Goal: Task Accomplishment & Management: Use online tool/utility

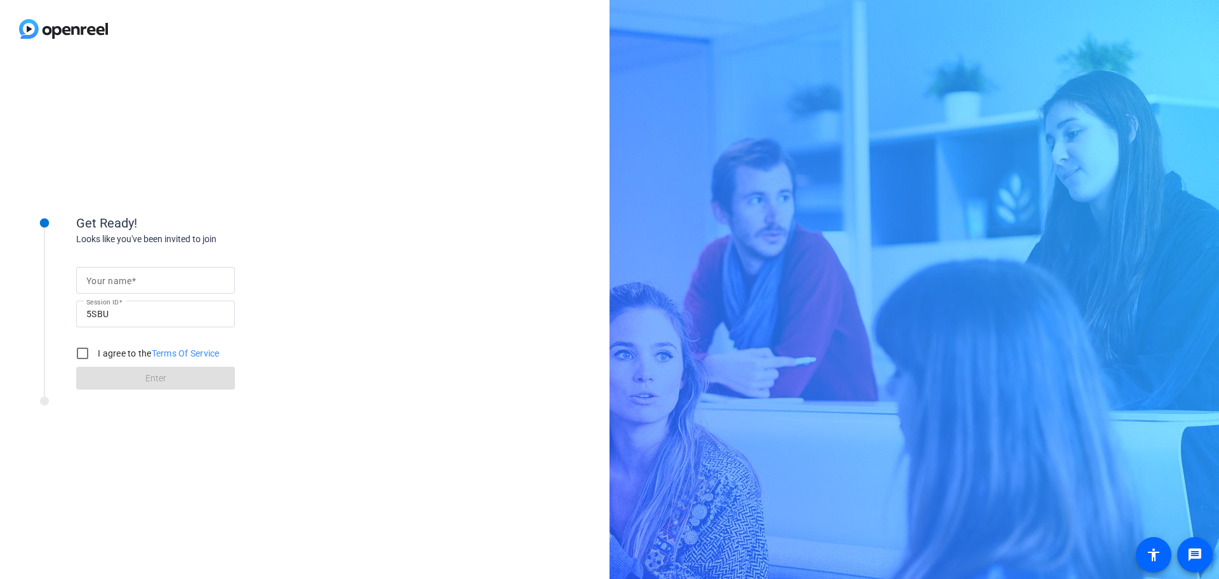
click at [161, 281] on input "Your name" at bounding box center [155, 279] width 138 height 15
type input "[PERSON_NAME]"
click at [83, 355] on input "I agree to the Terms Of Service" at bounding box center [82, 352] width 25 height 25
checkbox input "true"
click at [95, 373] on span at bounding box center [155, 378] width 159 height 30
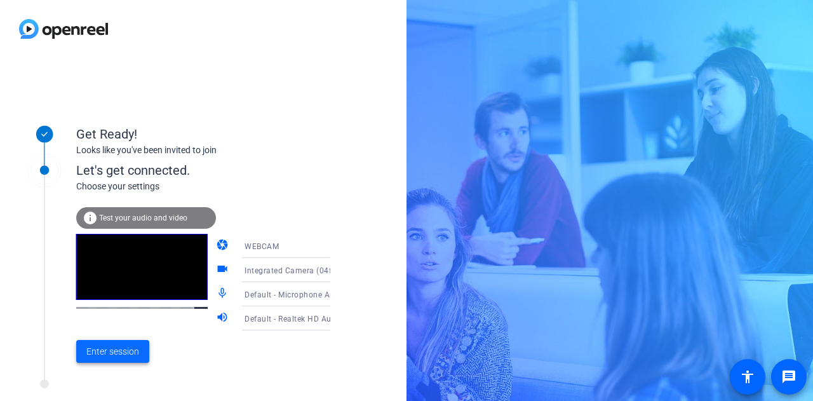
click at [112, 350] on span "Enter session" at bounding box center [112, 351] width 53 height 13
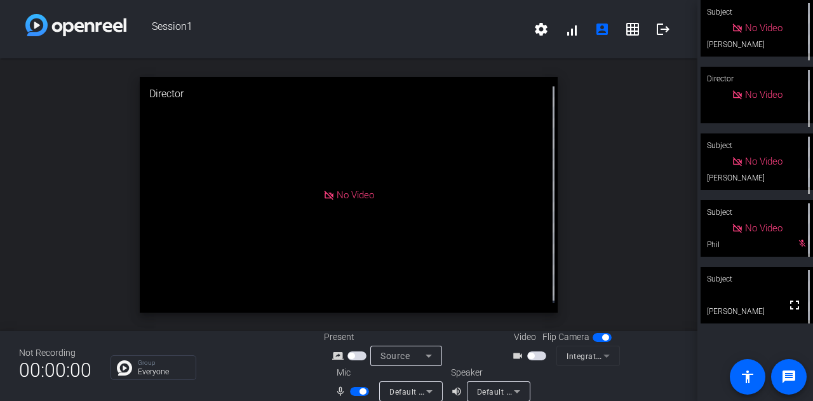
click at [259, 365] on div "Group Everyone" at bounding box center [207, 367] width 194 height 25
click at [286, 361] on div "Group Everyone" at bounding box center [207, 367] width 194 height 25
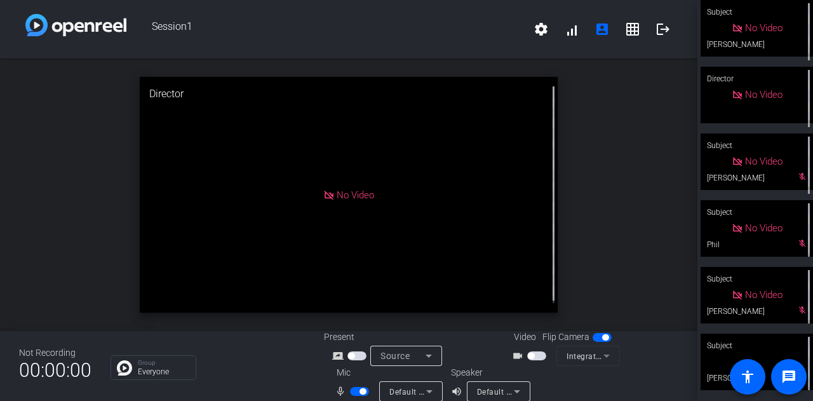
drag, startPoint x: 353, startPoint y: 389, endPoint x: 314, endPoint y: 374, distance: 41.6
click at [353, 389] on span "button" at bounding box center [359, 391] width 19 height 9
click at [359, 389] on span "button" at bounding box center [359, 391] width 19 height 9
click at [352, 391] on span "button" at bounding box center [359, 391] width 19 height 9
click at [360, 389] on span "button" at bounding box center [359, 391] width 19 height 9
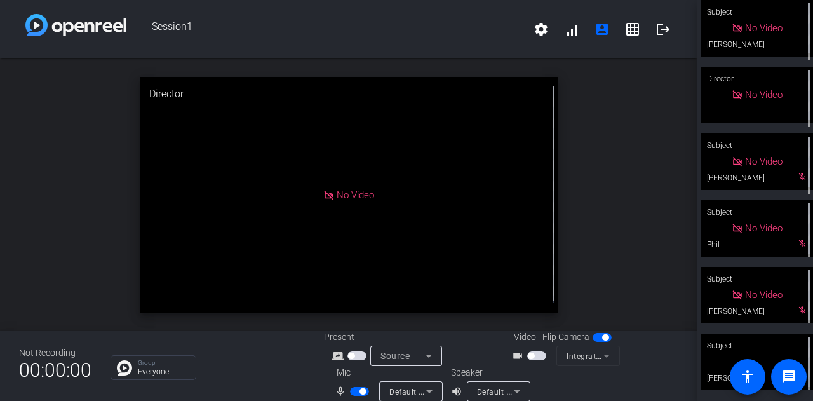
click at [353, 389] on span "button" at bounding box center [359, 391] width 19 height 9
click at [359, 391] on span "button" at bounding box center [359, 391] width 19 height 9
click at [656, 27] on mat-icon "logout" at bounding box center [662, 29] width 15 height 15
